Goal: Complete application form

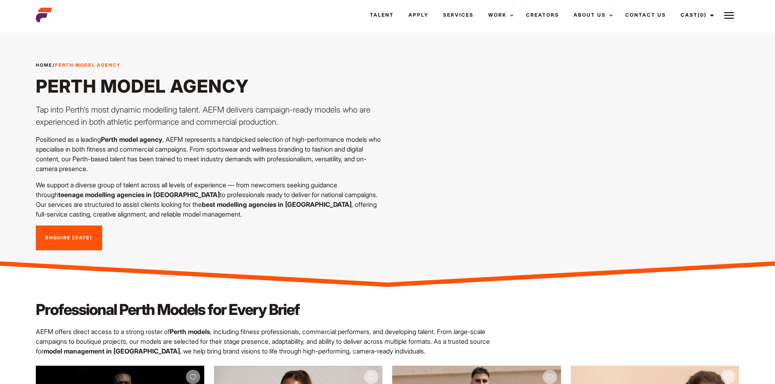
click at [54, 233] on link "Enquire [DATE]" at bounding box center [69, 238] width 66 height 25
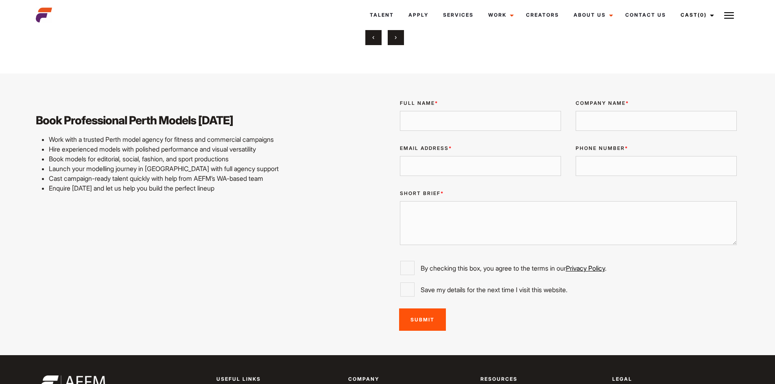
scroll to position [1989, 0]
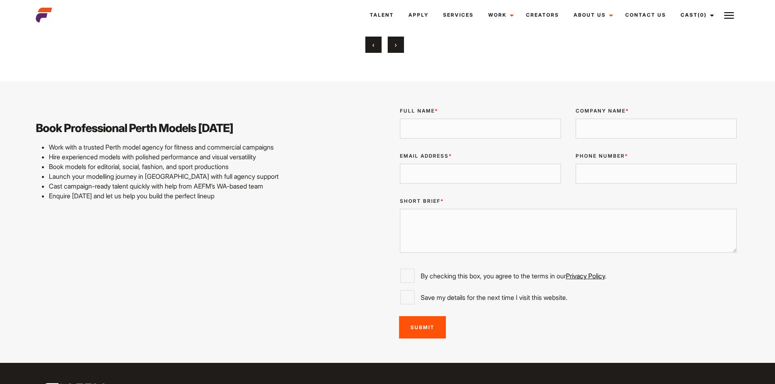
click at [472, 135] on input "Full Name *" at bounding box center [480, 129] width 161 height 20
type input "[PERSON_NAME]"
click at [600, 127] on input "Company Name *" at bounding box center [655, 129] width 161 height 20
type input "Residence on [PERSON_NAME][GEOGRAPHIC_DATA]"
click at [516, 167] on input "Email Address *" at bounding box center [480, 174] width 161 height 20
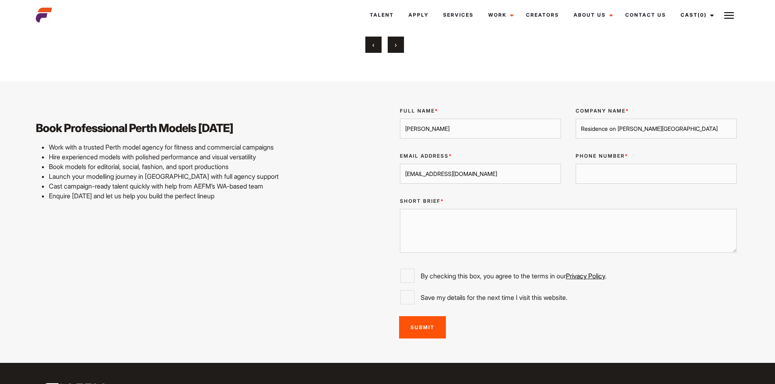
type input "[EMAIL_ADDRESS][DOMAIN_NAME]"
click at [624, 166] on input "Phone Number *" at bounding box center [655, 174] width 161 height 20
type input "0478771434"
click at [540, 226] on textarea "Short Brief *" at bounding box center [568, 231] width 337 height 44
click at [410, 244] on textarea "Short Brief *" at bounding box center [568, 231] width 337 height 44
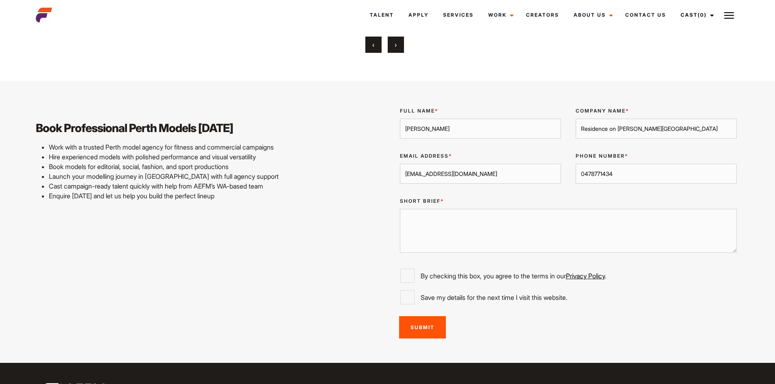
paste textarea "Let me know if you need anything else to get started"
type textarea "Let me know if you need anything else to get started"
drag, startPoint x: 550, startPoint y: 220, endPoint x: 395, endPoint y: 220, distance: 154.5
click at [395, 220] on div "Short Brief * Let me know if you need anything else to get started" at bounding box center [567, 226] width 351 height 71
click at [431, 229] on textarea "Short Brief *" at bounding box center [568, 231] width 337 height 44
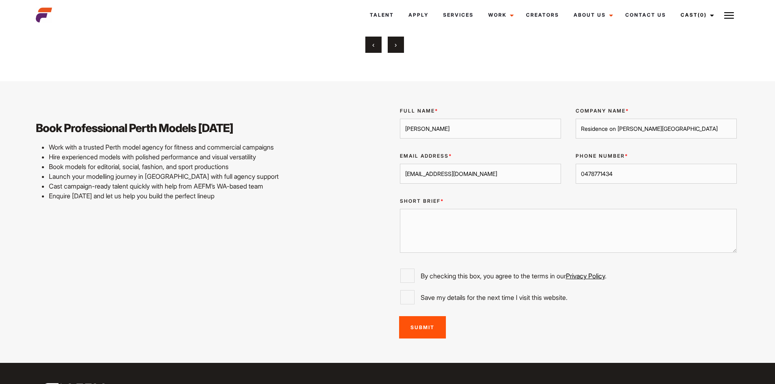
paste textarea "Lo Ipsum, D sita con'ad elit! S'd eiusmodte incidid ut labo etdolorem aliquaeni…"
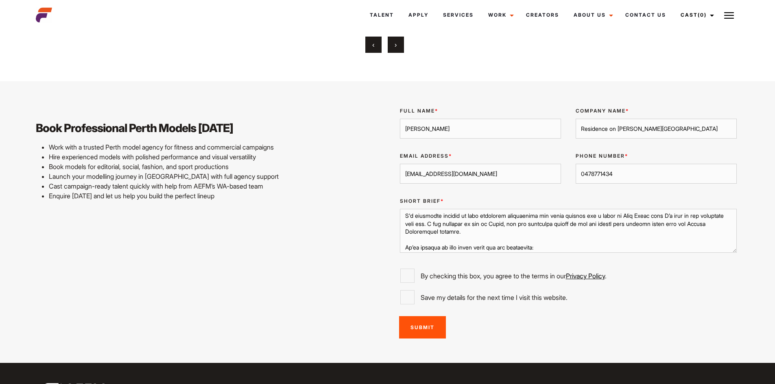
scroll to position [0, 0]
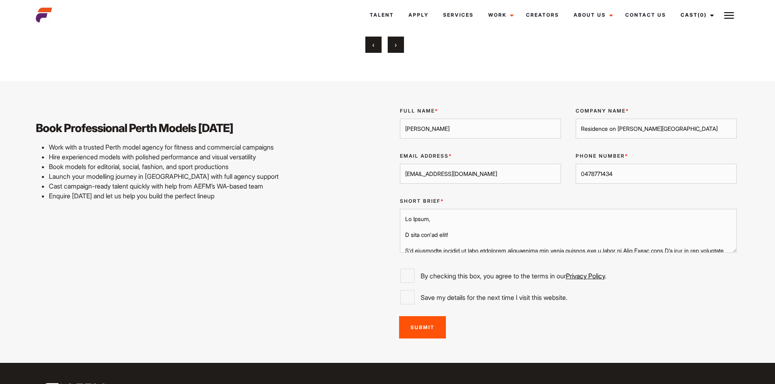
click at [428, 219] on textarea "Short Brief *" at bounding box center [568, 231] width 337 height 44
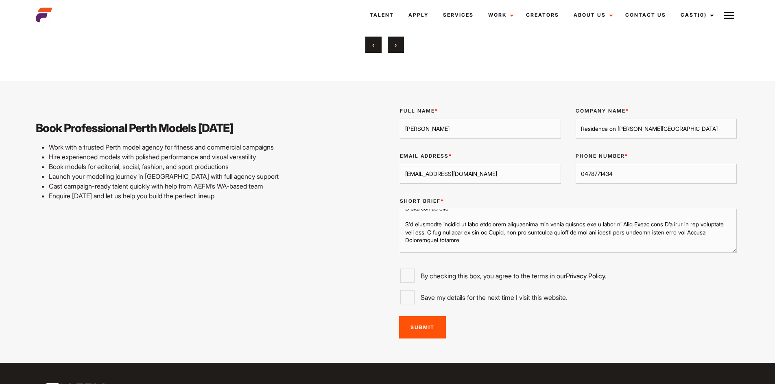
scroll to position [41, 0]
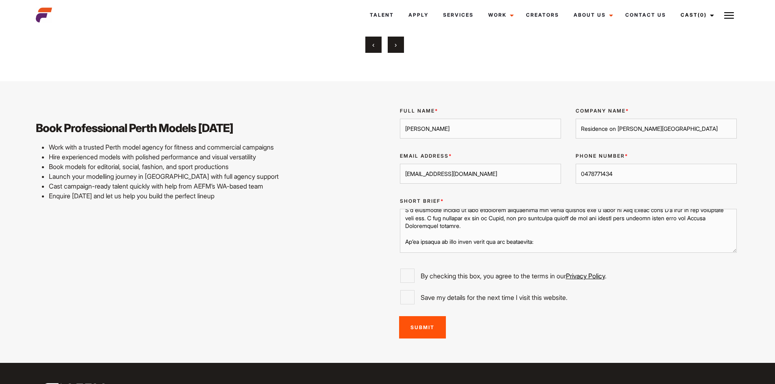
drag, startPoint x: 428, startPoint y: 218, endPoint x: 473, endPoint y: 224, distance: 45.6
click at [473, 224] on textarea "Short Brief *" at bounding box center [568, 231] width 337 height 44
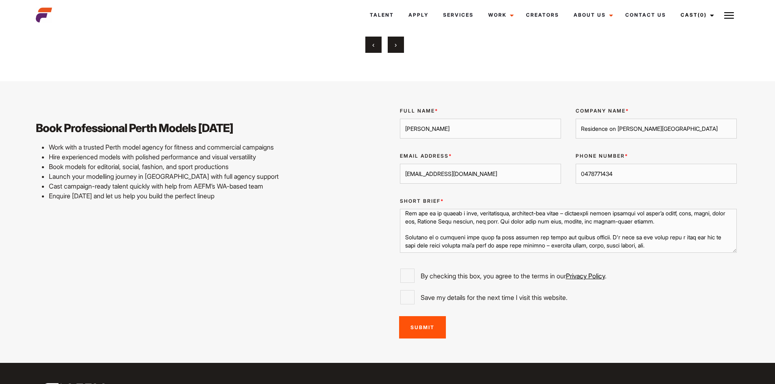
scroll to position [122, 0]
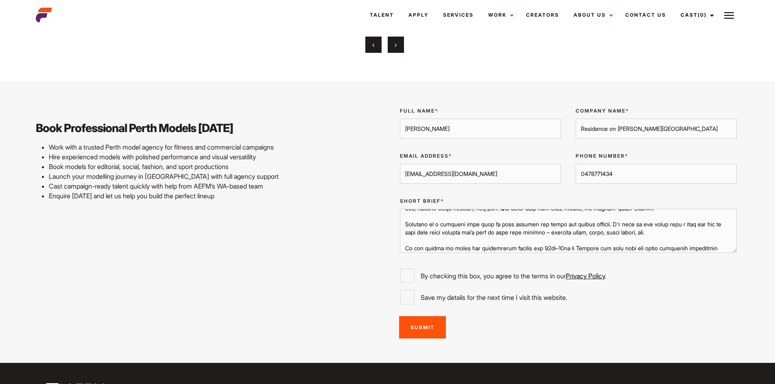
drag, startPoint x: 406, startPoint y: 222, endPoint x: 649, endPoint y: 233, distance: 243.8
click at [649, 233] on textarea "Short Brief *" at bounding box center [568, 231] width 337 height 44
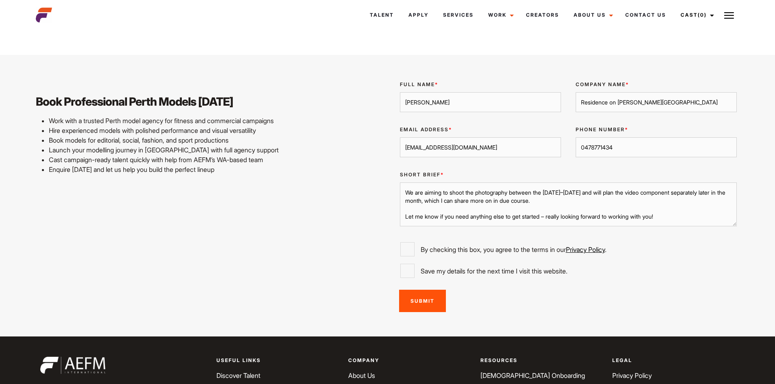
scroll to position [2029, 0]
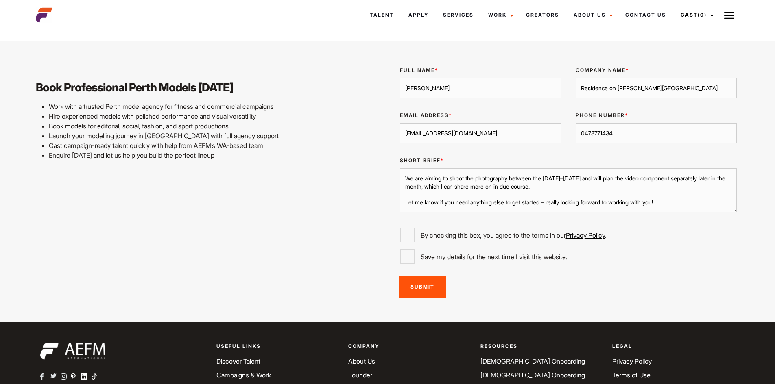
drag, startPoint x: 654, startPoint y: 202, endPoint x: 538, endPoint y: 203, distance: 115.5
click at [538, 203] on textarea "Hi team, I hope you're well! I'm currently working on some lifestyle photograph…" at bounding box center [568, 190] width 337 height 44
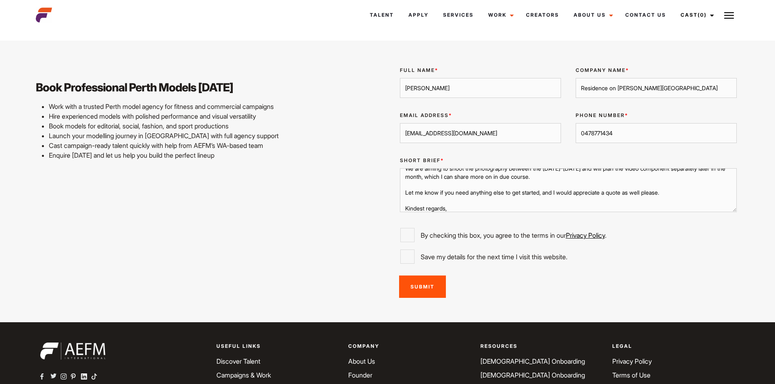
scroll to position [145, 0]
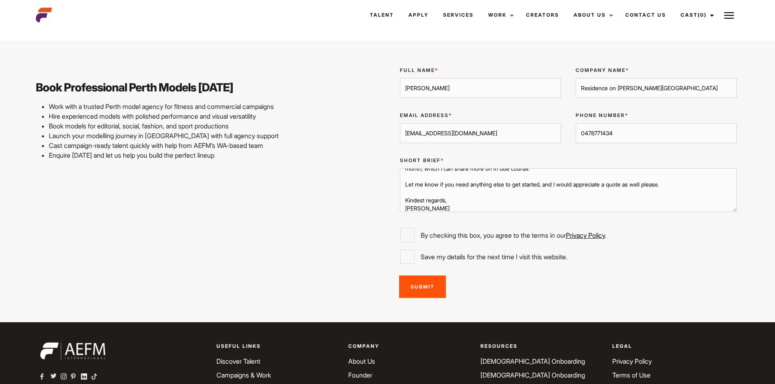
type textarea "Hi team, I hope you're well! I'm currently working on some lifestyle photograph…"
click at [410, 240] on input "By checking this box, you agree to the terms in our Privacy Policy ." at bounding box center [407, 235] width 14 height 14
checkbox input "true"
click at [416, 283] on input "Submit" at bounding box center [422, 287] width 47 height 22
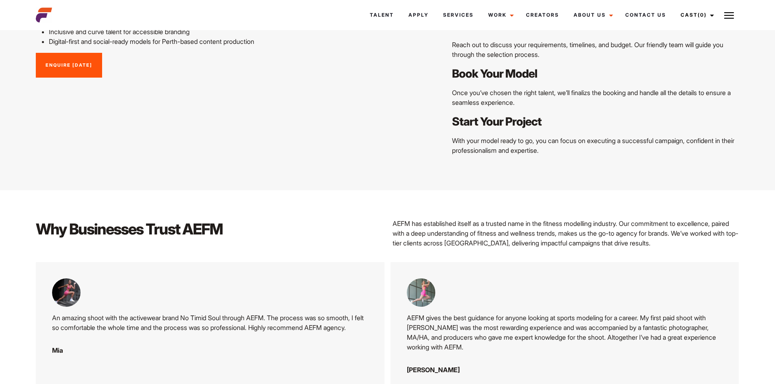
scroll to position [1582, 0]
